Goal: Transaction & Acquisition: Download file/media

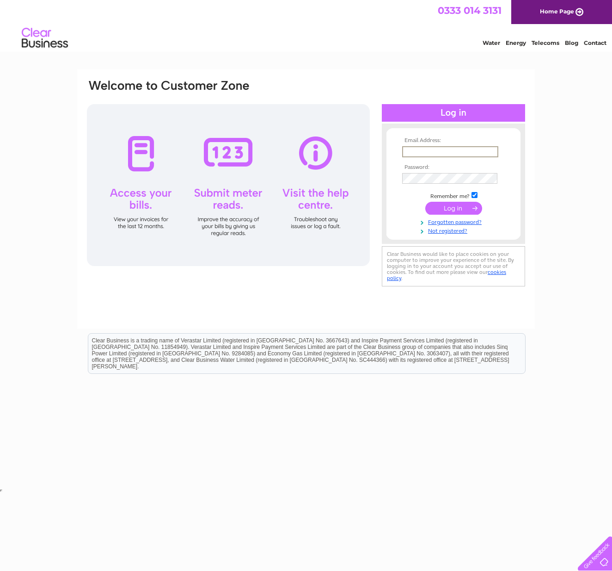
type input "mariamuttitt@btinternet.com"
click at [459, 205] on input "submit" at bounding box center [453, 208] width 57 height 13
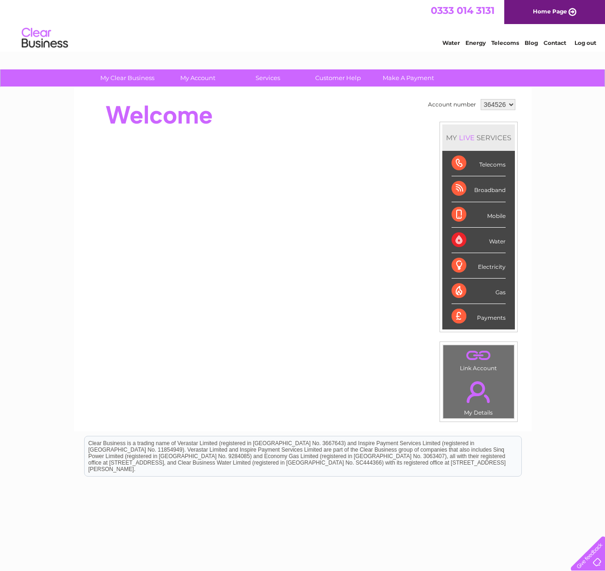
click at [464, 164] on div "Telecoms" at bounding box center [479, 163] width 54 height 25
click at [484, 387] on link "." at bounding box center [479, 392] width 66 height 32
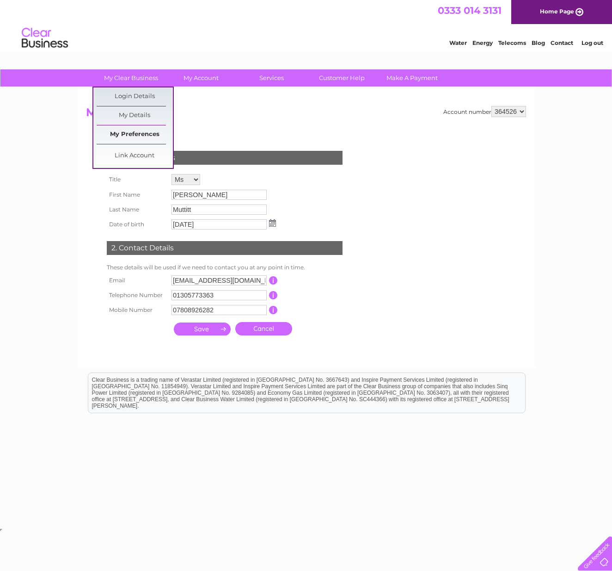
click at [135, 134] on link "My Preferences" at bounding box center [135, 134] width 76 height 18
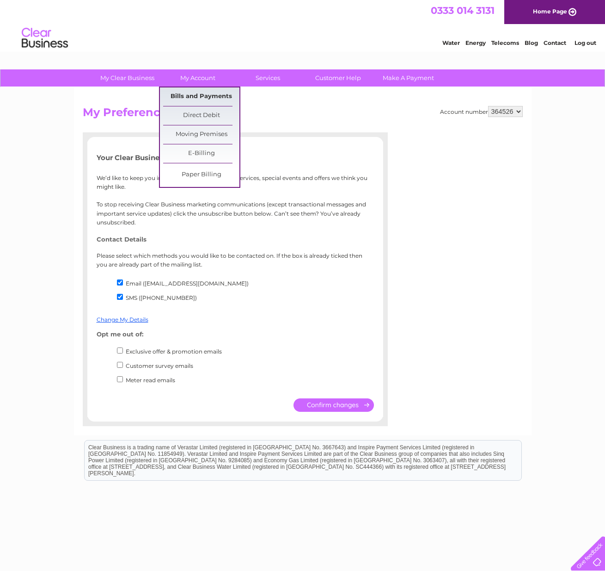
click at [196, 92] on link "Bills and Payments" at bounding box center [201, 96] width 76 height 18
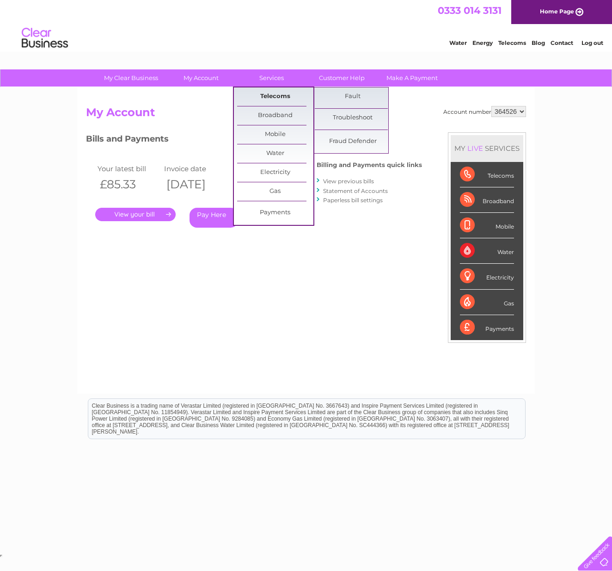
click at [276, 95] on link "Telecoms" at bounding box center [275, 96] width 76 height 18
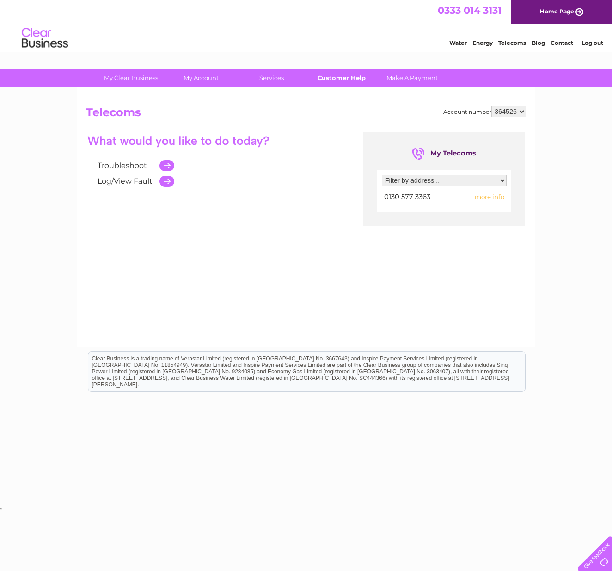
click at [347, 78] on link "Customer Help" at bounding box center [342, 77] width 76 height 17
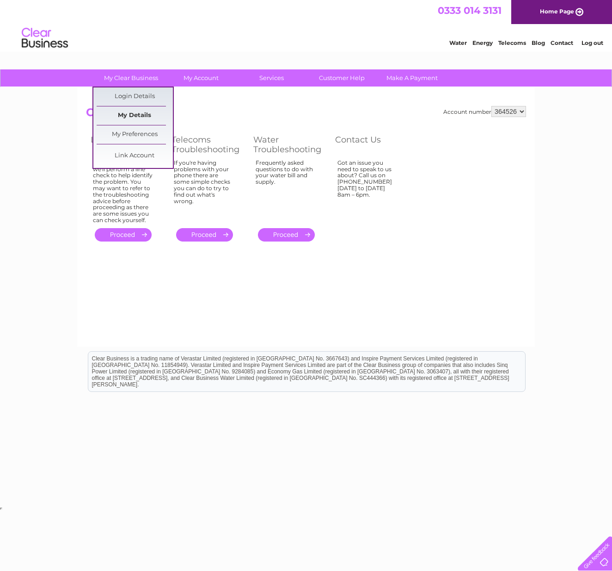
click at [134, 114] on link "My Details" at bounding box center [135, 115] width 76 height 18
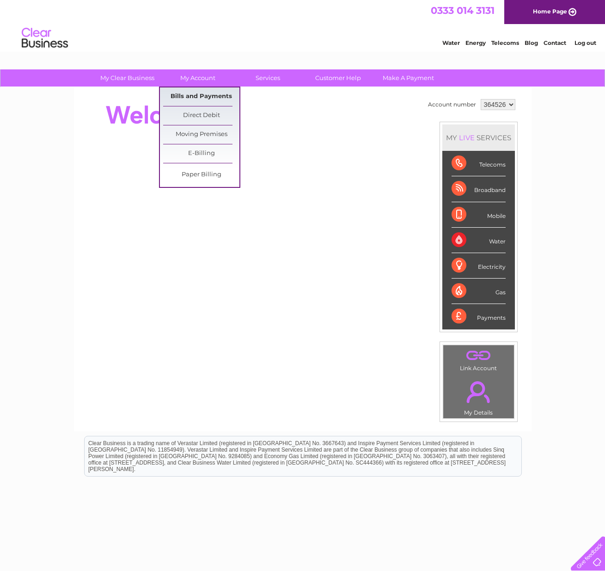
click at [200, 93] on link "Bills and Payments" at bounding box center [201, 96] width 76 height 18
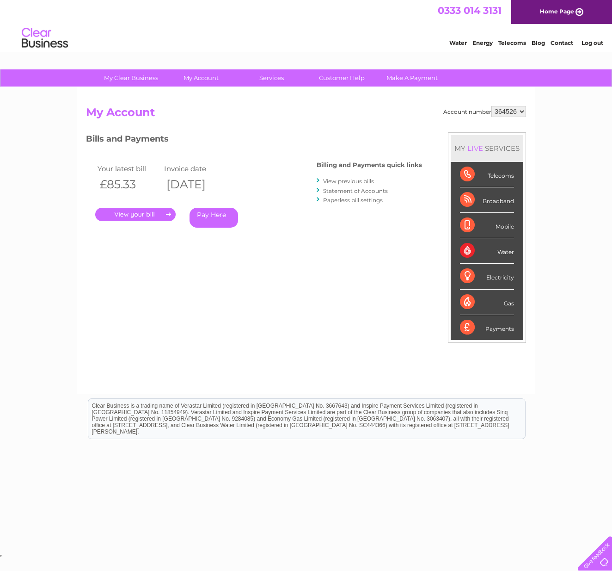
click at [359, 181] on link "View previous bills" at bounding box center [348, 181] width 51 height 7
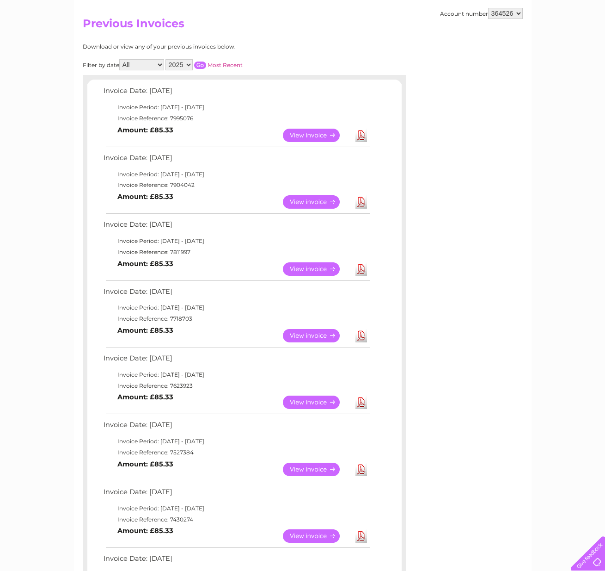
scroll to position [87, 0]
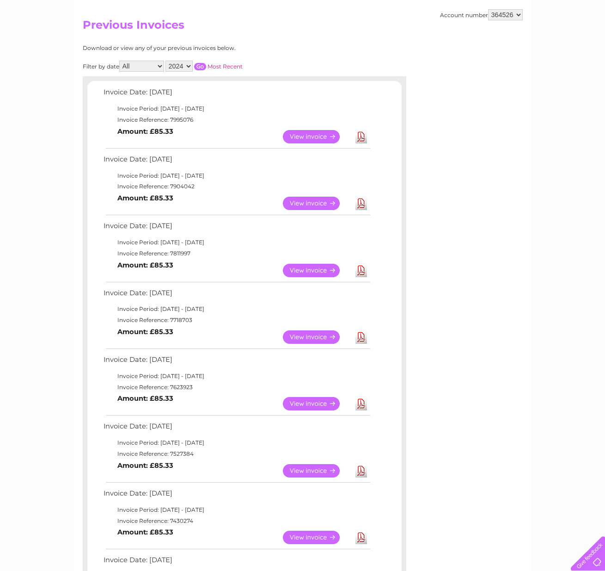
click at [206, 63] on input "button" at bounding box center [200, 66] width 12 height 7
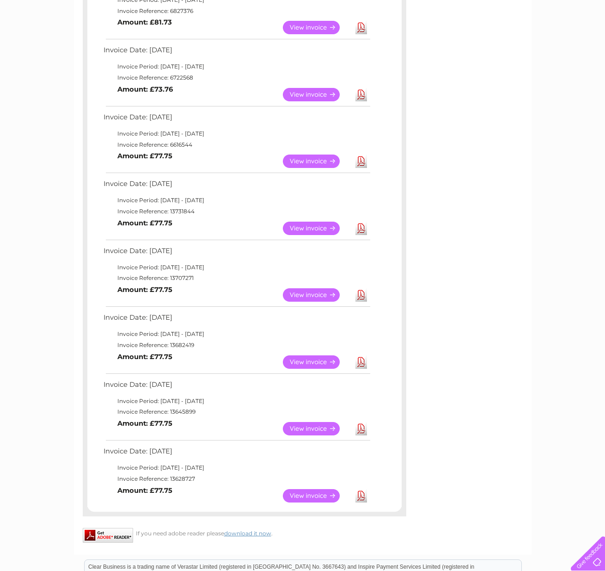
scroll to position [468, 0]
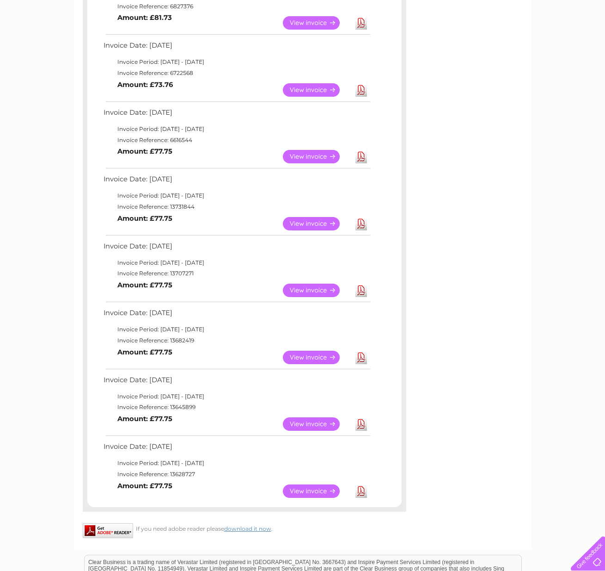
click at [306, 351] on link "View" at bounding box center [317, 357] width 68 height 13
click at [364, 283] on link "Download" at bounding box center [362, 289] width 12 height 13
click at [359, 217] on link "Download" at bounding box center [362, 223] width 12 height 13
click at [360, 217] on link "Download" at bounding box center [362, 223] width 12 height 13
click at [362, 150] on link "Download" at bounding box center [362, 156] width 12 height 13
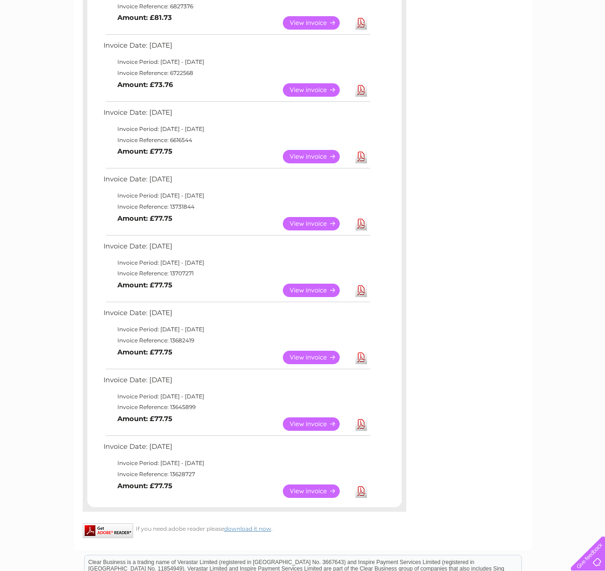
click at [362, 150] on link "Download" at bounding box center [362, 156] width 12 height 13
click at [477, 239] on div "Account number 364526 Previous Invoices Download or view any of your previous i…" at bounding box center [303, 84] width 458 height 931
click at [362, 83] on link "Download" at bounding box center [362, 89] width 12 height 13
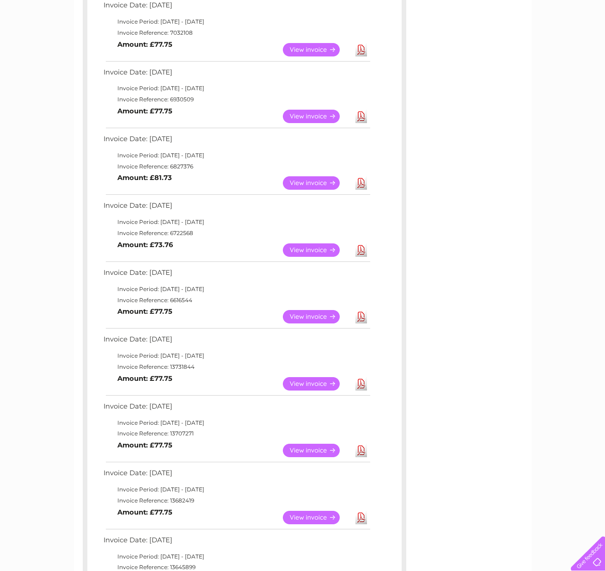
scroll to position [295, 0]
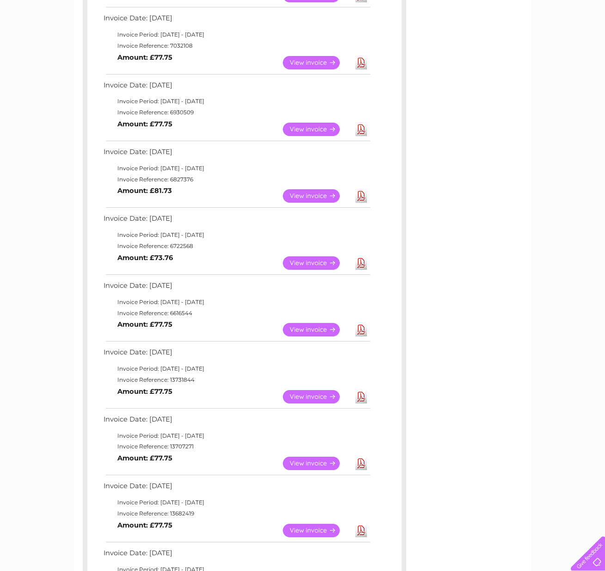
click at [361, 189] on link "Download" at bounding box center [362, 195] width 12 height 13
click at [360, 123] on link "Download" at bounding box center [362, 129] width 12 height 13
drag, startPoint x: 510, startPoint y: 2, endPoint x: 551, endPoint y: 114, distance: 119.4
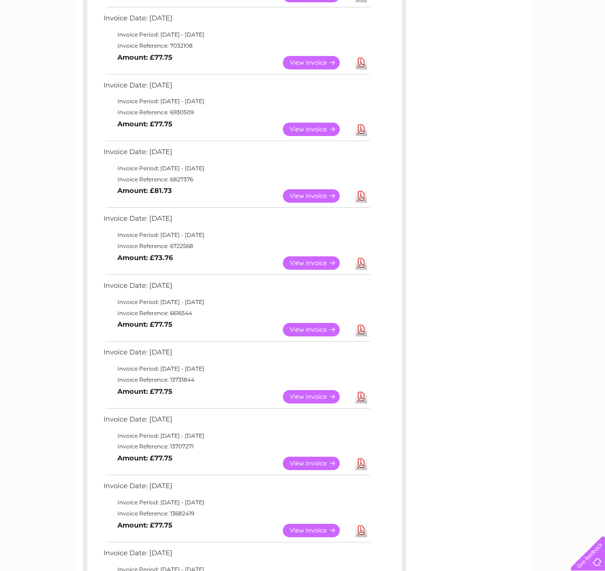
click at [433, 142] on div "Account number 364526 Previous Invoices Download or view any of your previous i…" at bounding box center [303, 257] width 458 height 931
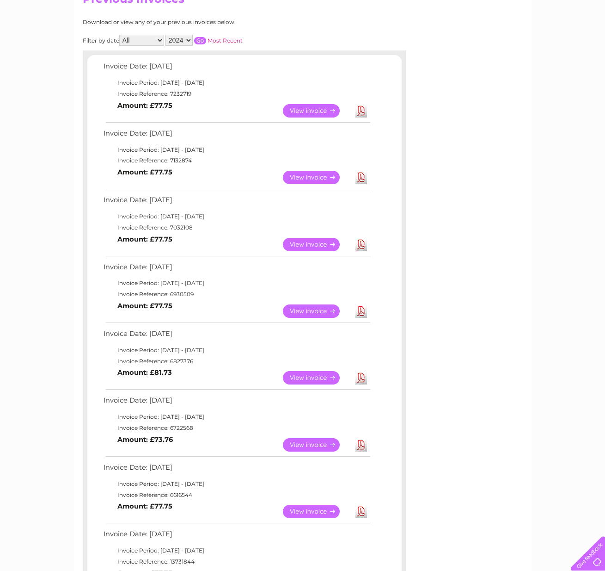
scroll to position [111, 0]
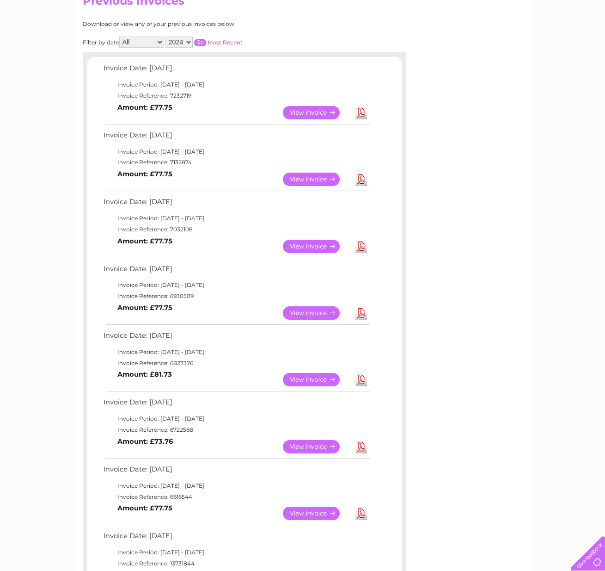
click at [364, 240] on link "Download" at bounding box center [362, 246] width 12 height 13
click at [362, 177] on link "Download" at bounding box center [362, 179] width 12 height 13
click at [360, 111] on link "Download" at bounding box center [362, 112] width 12 height 13
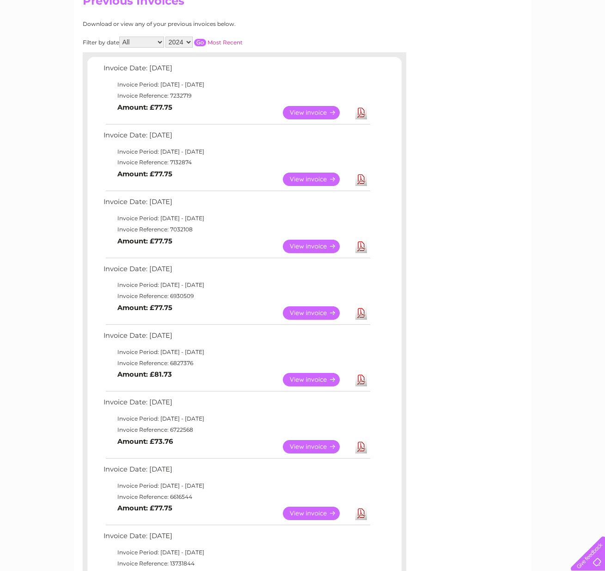
click at [360, 111] on link "Download" at bounding box center [362, 112] width 12 height 13
select select "2025"
click at [206, 39] on input "button" at bounding box center [200, 42] width 12 height 7
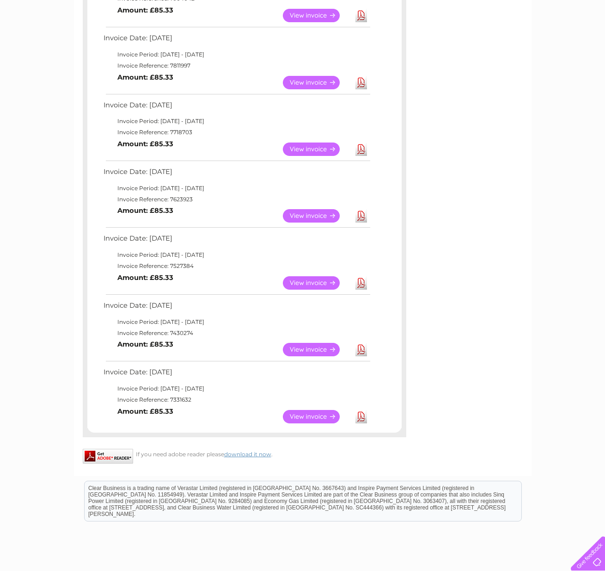
scroll to position [296, 0]
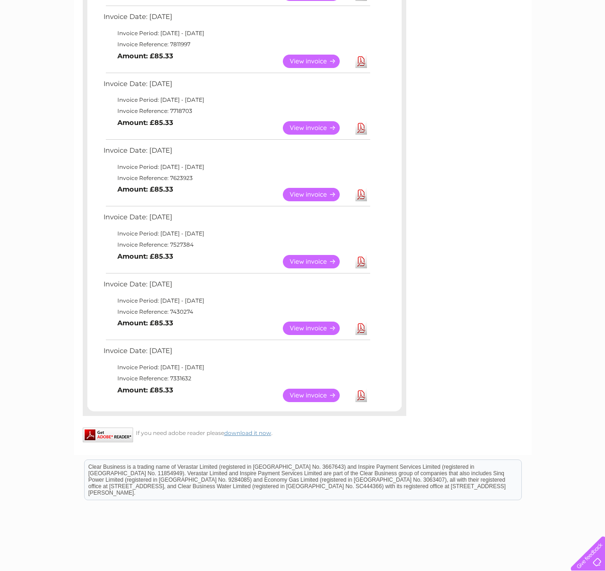
click at [362, 388] on link "Download" at bounding box center [362, 394] width 12 height 13
click at [363, 321] on link "Download" at bounding box center [362, 327] width 12 height 13
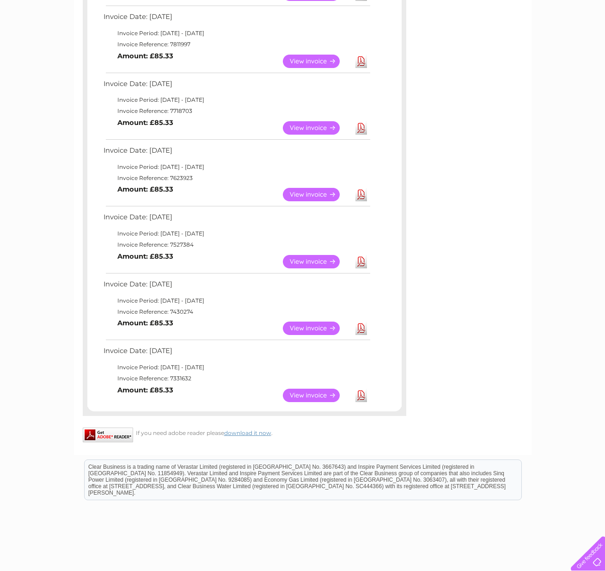
click at [362, 321] on link "Download" at bounding box center [362, 327] width 12 height 13
click at [359, 255] on link "Download" at bounding box center [362, 261] width 12 height 13
click at [364, 188] on link "Download" at bounding box center [362, 194] width 12 height 13
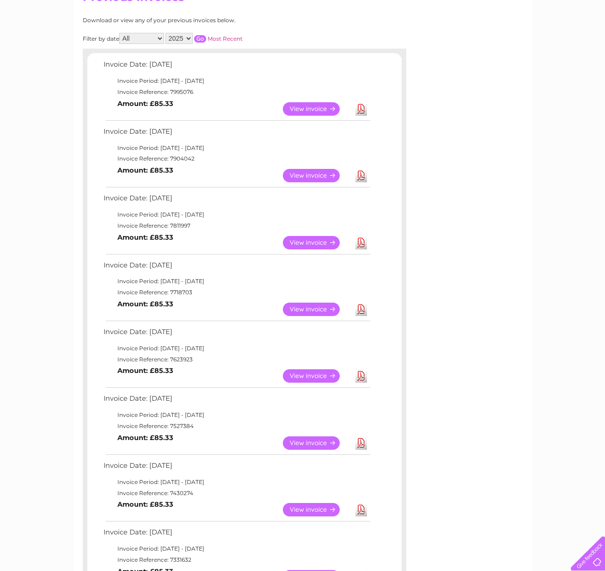
scroll to position [114, 0]
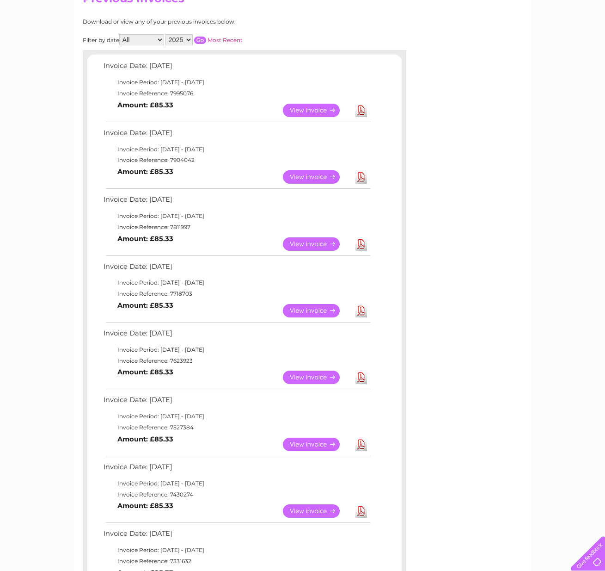
click at [361, 306] on link "Download" at bounding box center [362, 310] width 12 height 13
click at [362, 306] on link "Download" at bounding box center [362, 310] width 12 height 13
click at [361, 241] on link "Download" at bounding box center [362, 243] width 12 height 13
click at [362, 173] on link "Download" at bounding box center [362, 176] width 12 height 13
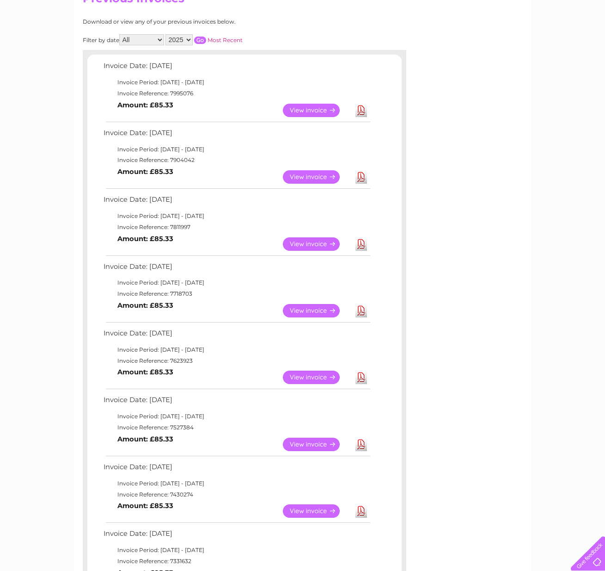
click at [362, 173] on link "Download" at bounding box center [362, 176] width 12 height 13
click at [362, 109] on link "Download" at bounding box center [362, 110] width 12 height 13
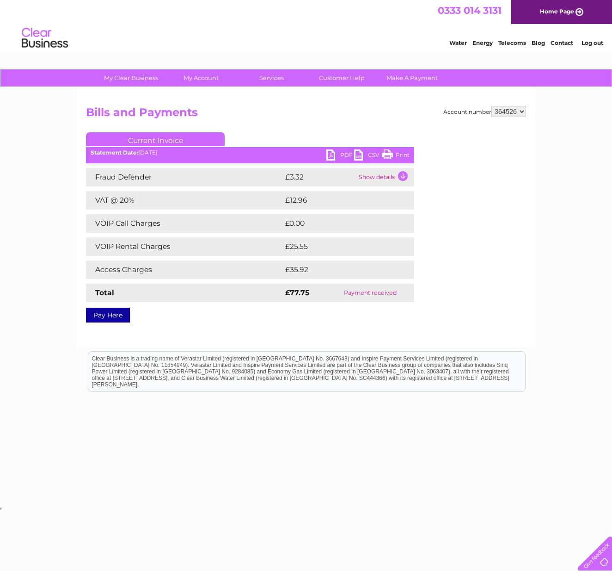
click at [340, 155] on link "PDF" at bounding box center [341, 155] width 28 height 13
click at [327, 156] on link "PDF" at bounding box center [341, 155] width 28 height 13
